Goal: Information Seeking & Learning: Learn about a topic

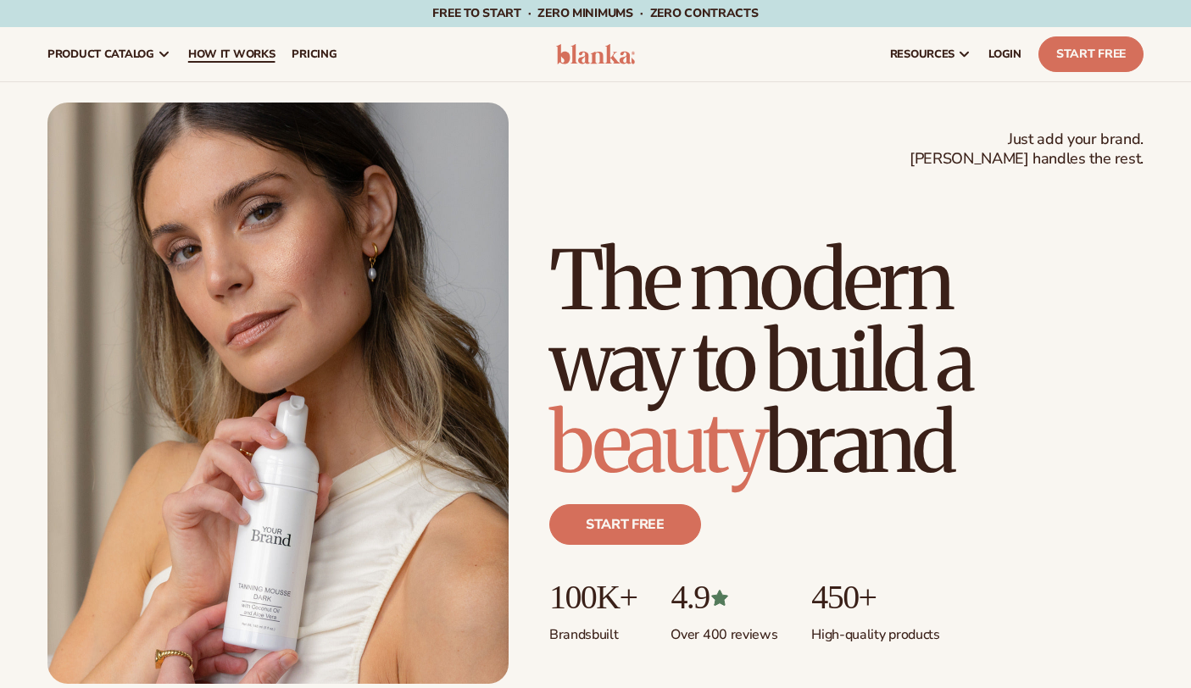
click at [247, 58] on span "How It Works" at bounding box center [231, 54] width 87 height 14
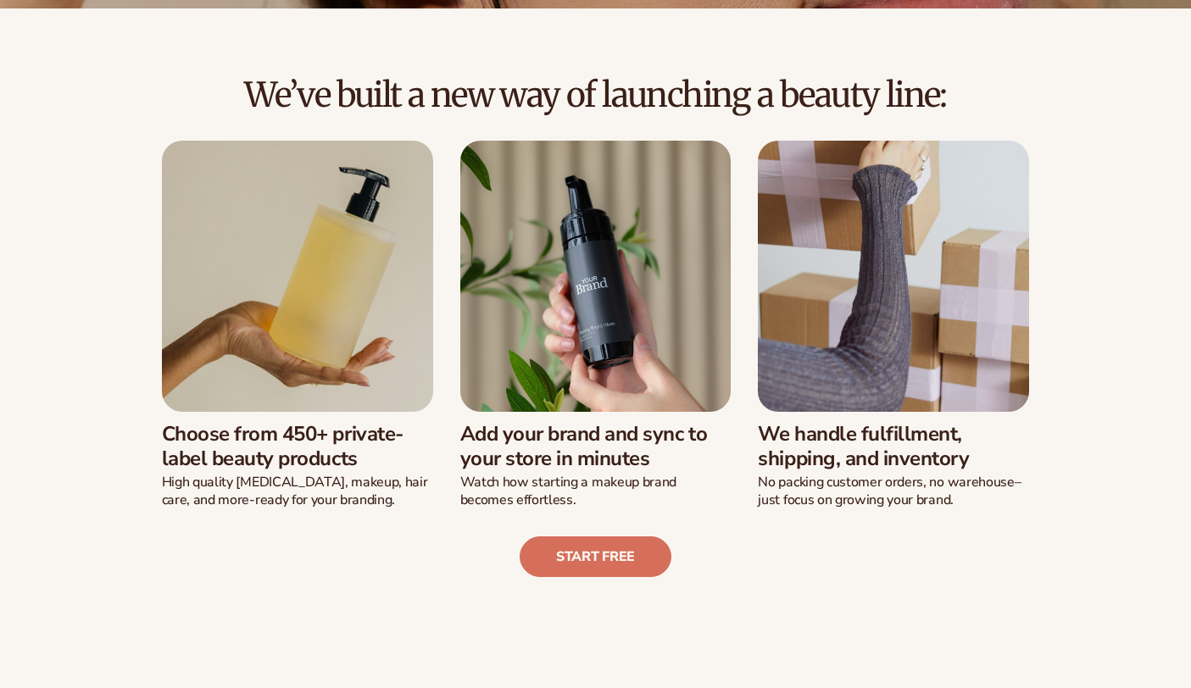
scroll to position [339, 0]
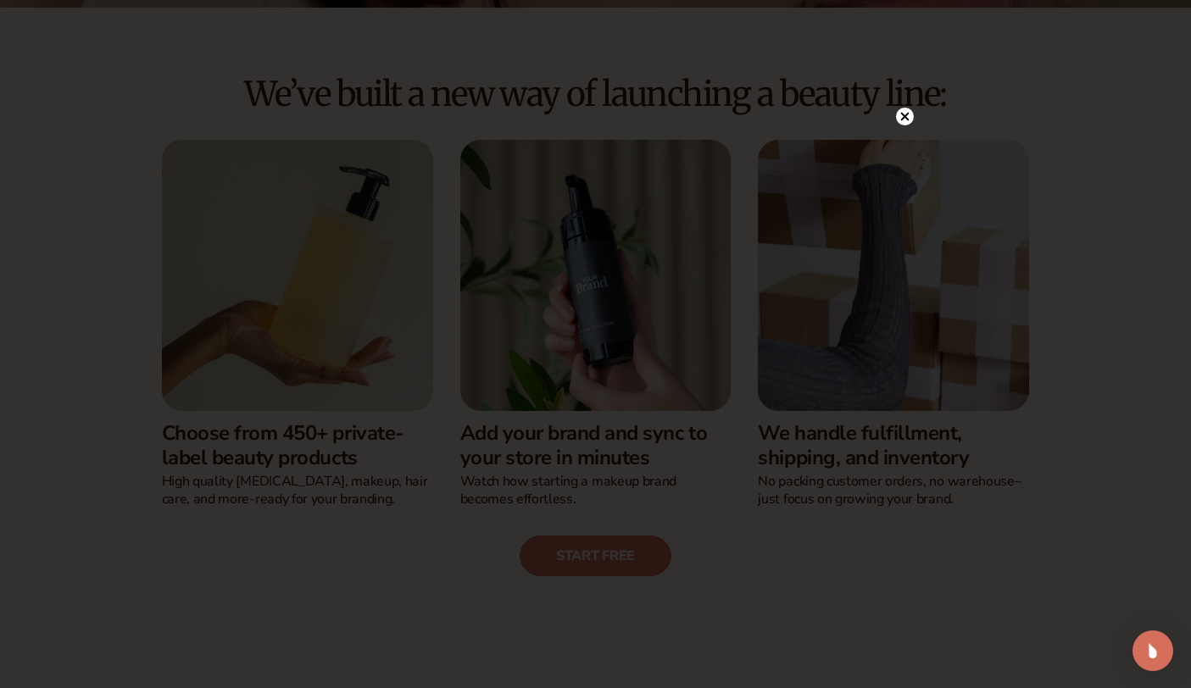
click at [909, 118] on circle at bounding box center [905, 117] width 18 height 18
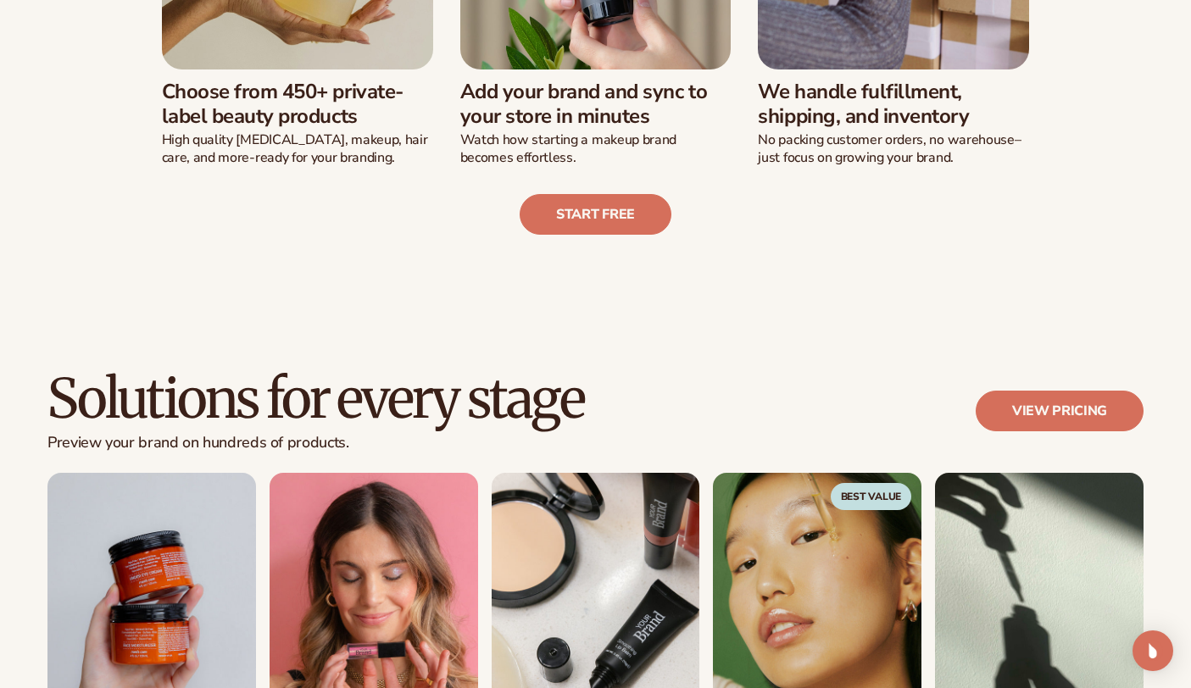
scroll to position [847, 0]
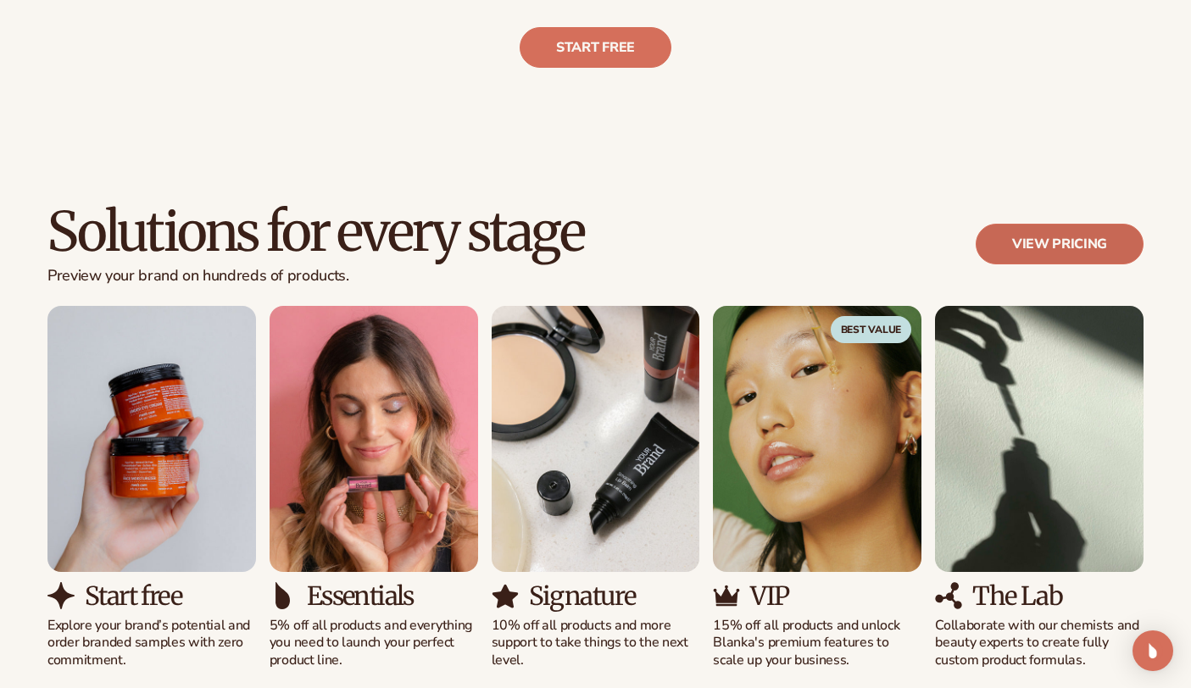
click at [1030, 231] on link "View pricing" at bounding box center [1059, 244] width 168 height 41
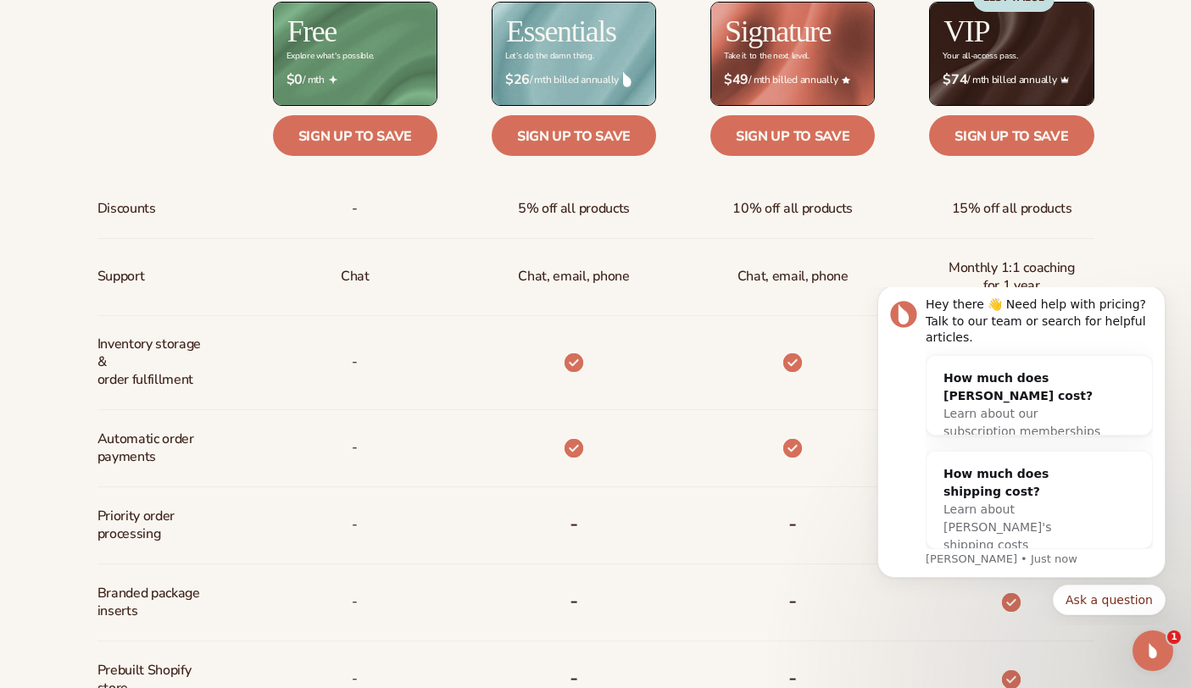
scroll to position [497, 0]
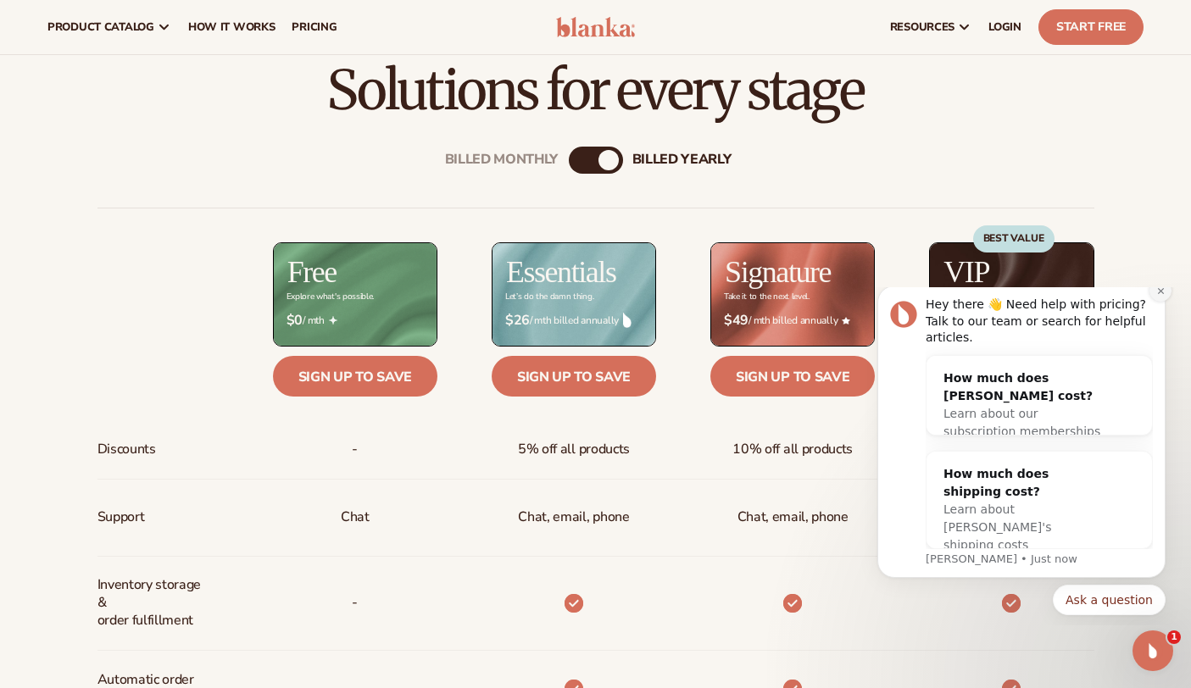
click at [1158, 293] on icon "Dismiss notification" at bounding box center [1160, 290] width 6 height 6
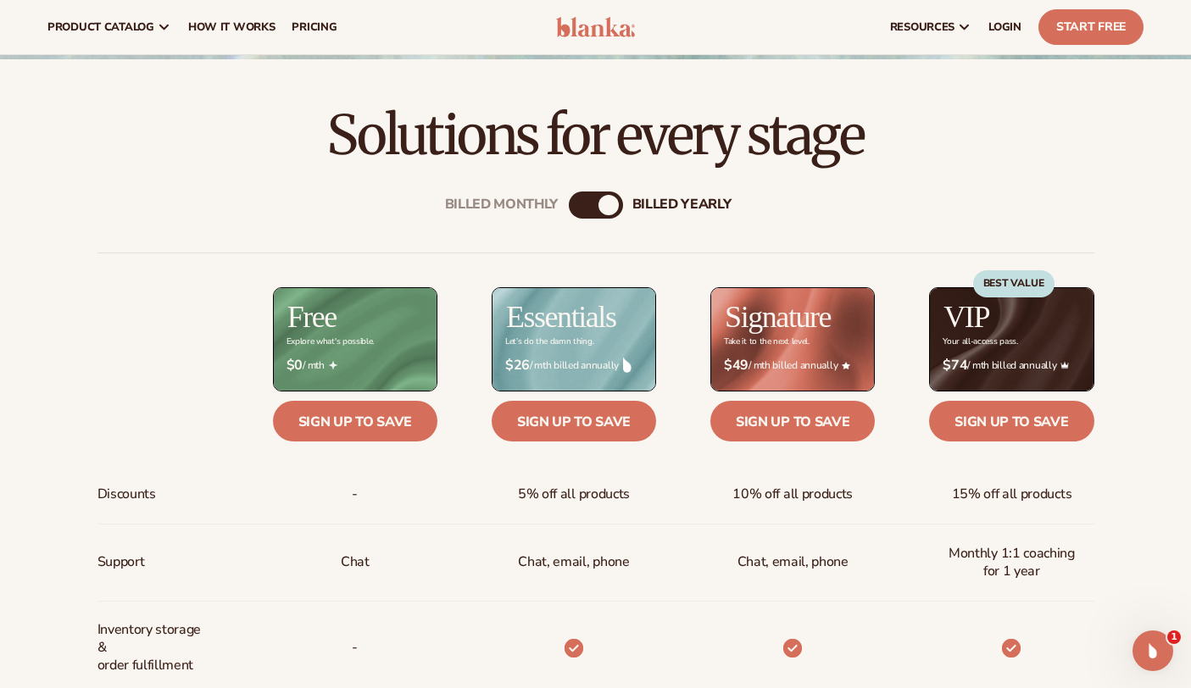
scroll to position [413, 0]
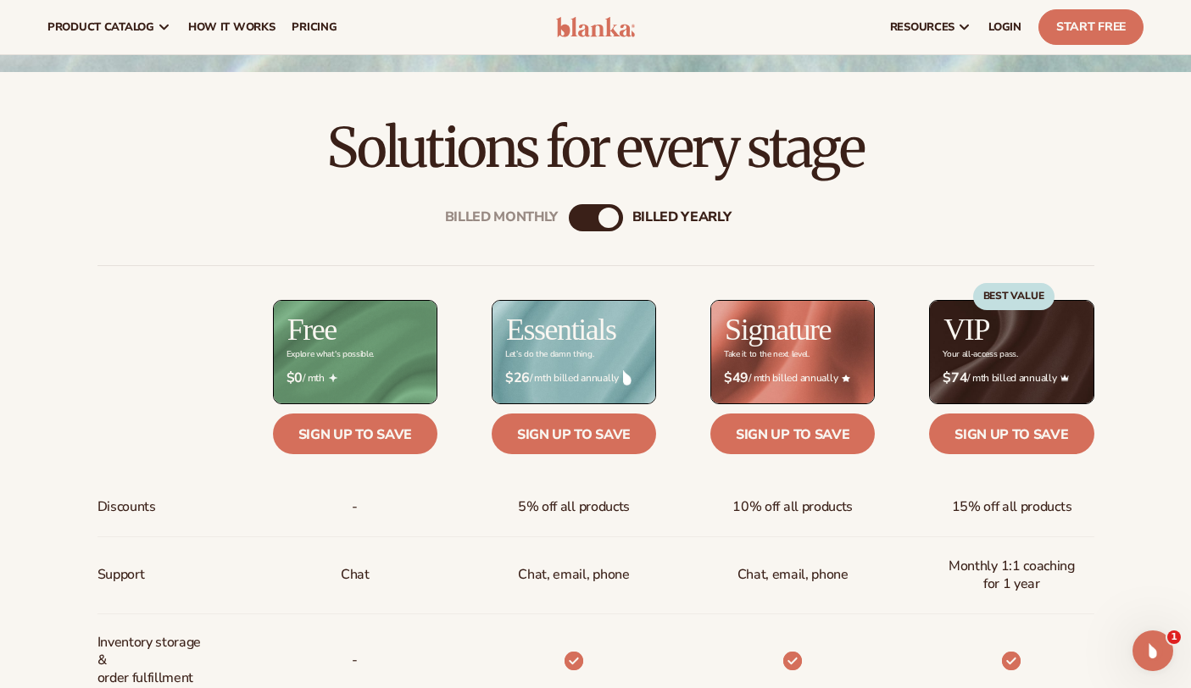
scroll to position [328, 0]
